Goal: Manage account settings: Sign Out

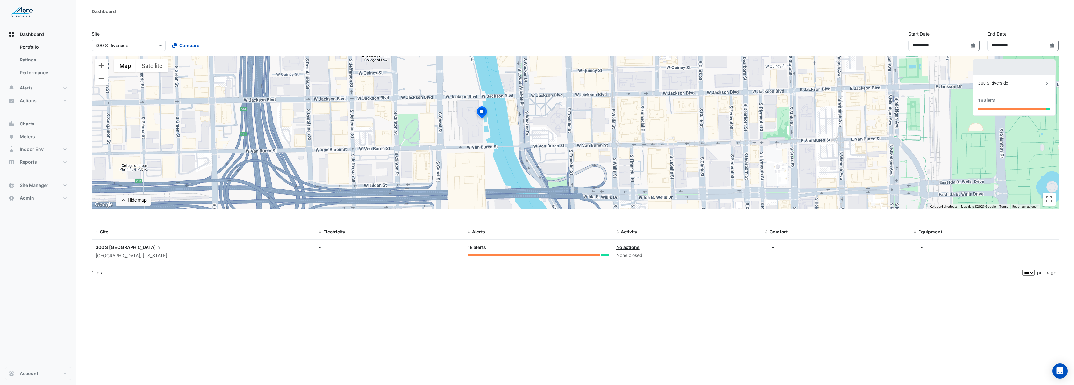
select select "***"
click at [42, 377] on button "Account" at bounding box center [38, 373] width 66 height 13
click at [41, 358] on link "Sign Out" at bounding box center [38, 357] width 61 height 13
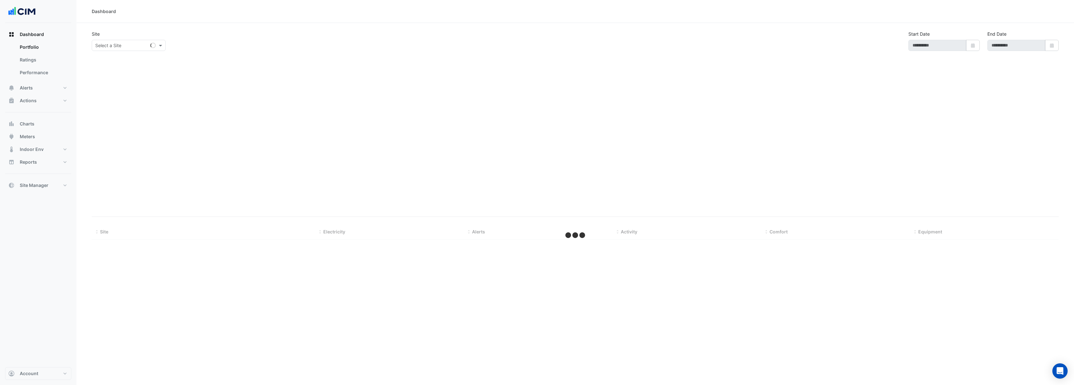
type input "**********"
